Goal: Task Accomplishment & Management: Use online tool/utility

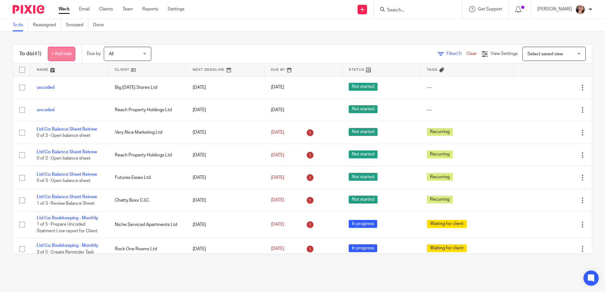
click at [67, 55] on link "+ Add task" at bounding box center [62, 54] width 28 height 14
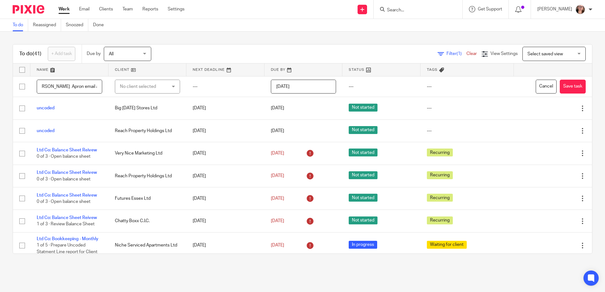
scroll to position [0, 21]
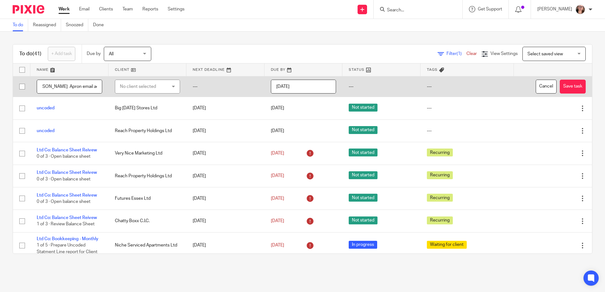
type input "Send [PERSON_NAME] Apron email addresses"
click at [141, 85] on div "No client selected" at bounding box center [144, 86] width 48 height 13
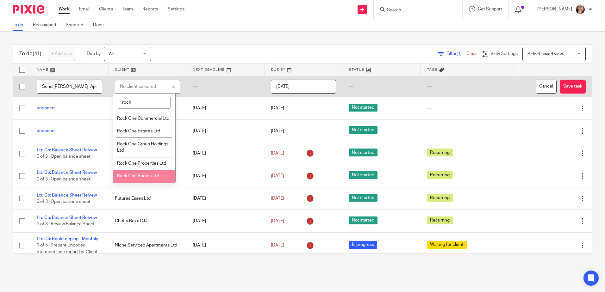
type input "rock"
click at [139, 178] on li "Rock One Rooms Ltd" at bounding box center [144, 176] width 63 height 13
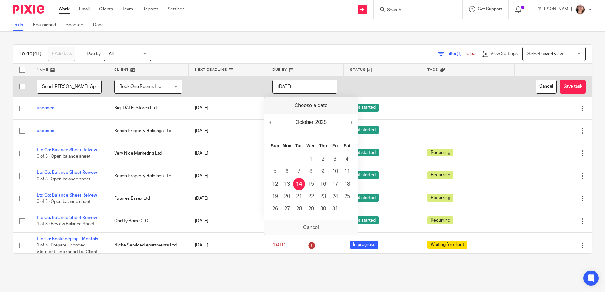
click at [318, 91] on input "[DATE]" at bounding box center [305, 87] width 65 height 14
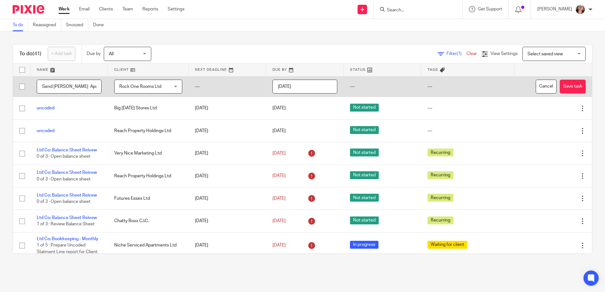
click at [305, 91] on input "[DATE]" at bounding box center [305, 87] width 65 height 14
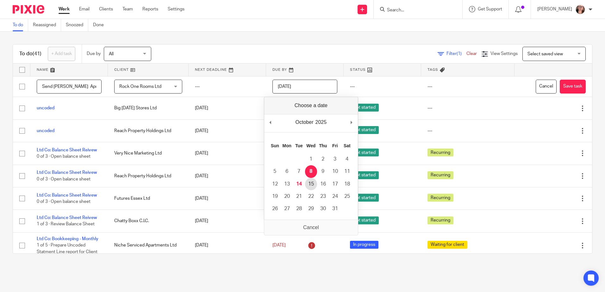
type input "[DATE]"
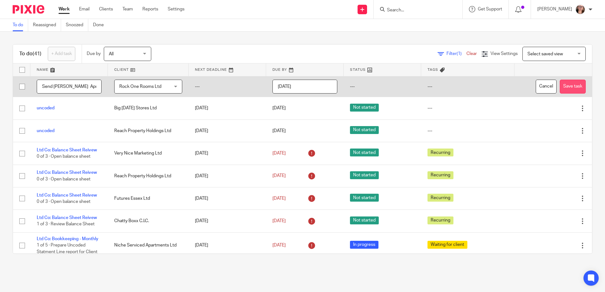
click at [560, 91] on button "Save task" at bounding box center [573, 87] width 26 height 14
